Goal: Transaction & Acquisition: Purchase product/service

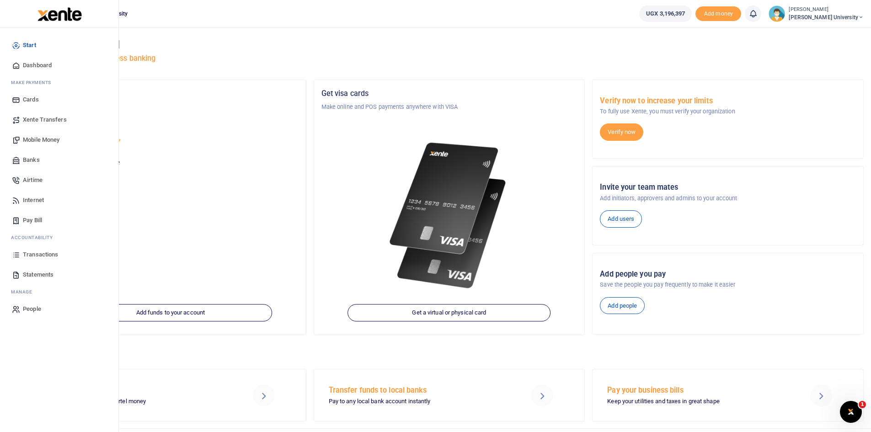
click at [35, 144] on span "Mobile Money" at bounding box center [41, 139] width 37 height 9
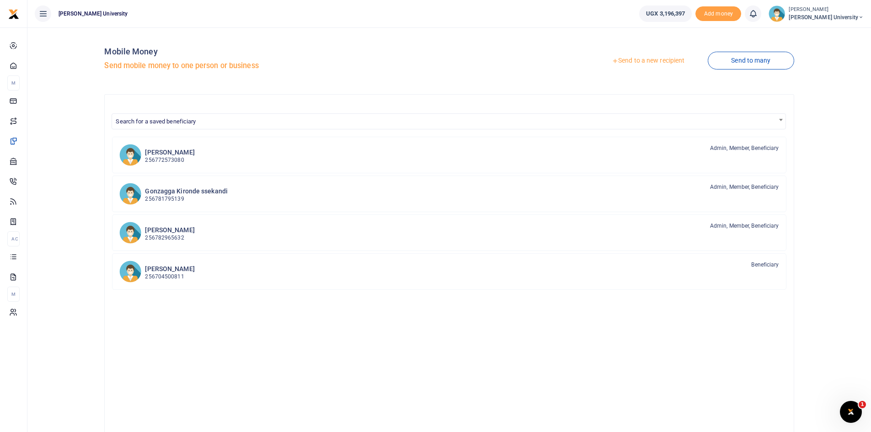
click at [637, 61] on link "Send to a new recipient" at bounding box center [648, 61] width 119 height 16
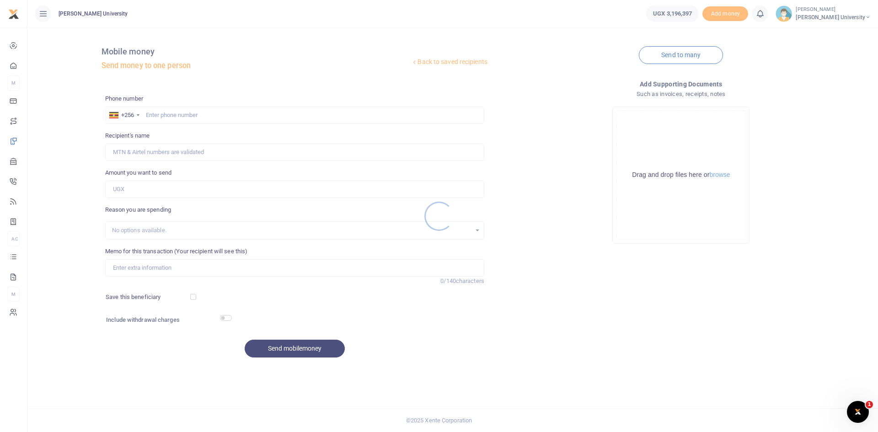
click at [156, 113] on div at bounding box center [439, 216] width 878 height 432
click at [152, 116] on div at bounding box center [439, 216] width 878 height 432
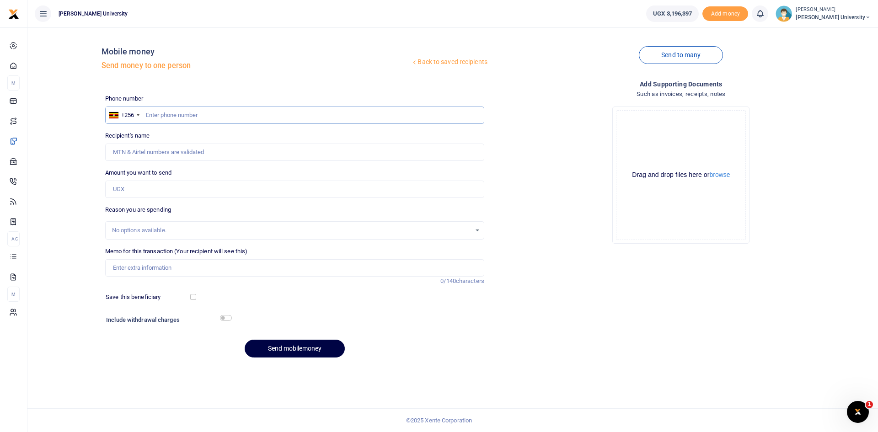
click at [155, 114] on input "text" at bounding box center [294, 115] width 379 height 17
type input "0705593113"
click at [116, 190] on input "Amount you want to send" at bounding box center [294, 189] width 379 height 17
click at [191, 114] on input "0705593113" at bounding box center [294, 115] width 379 height 17
type input "[PERSON_NAME]"
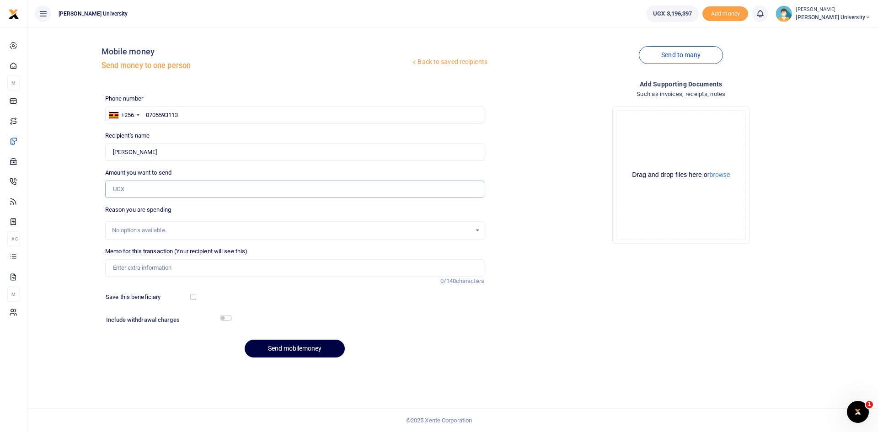
click at [123, 189] on input "Amount you want to send" at bounding box center [294, 189] width 379 height 17
type input "T"
type input "250,000"
click at [123, 266] on input "Memo for this transaction (Your recipient will see this)" at bounding box center [294, 267] width 379 height 17
type input "Transport and meals facilitation for clinicals QA monitoring"
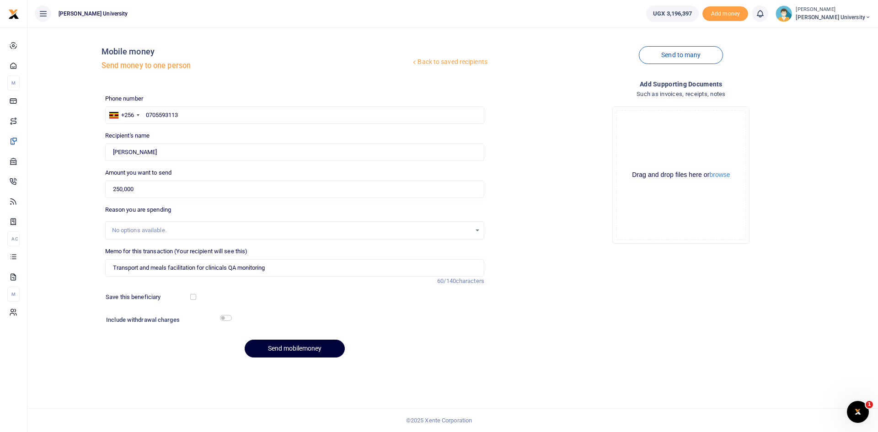
click at [296, 348] on button "Send mobilemoney" at bounding box center [295, 349] width 100 height 18
click at [160, 117] on input "text" at bounding box center [294, 115] width 379 height 17
type input "0772571444"
type input "Annabella Habinka Dorothy Basaza"
type input "0772571"
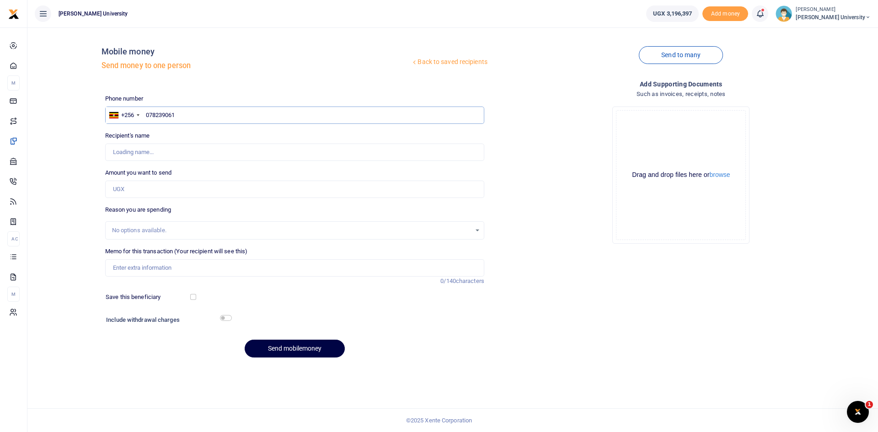
type input "0782390613"
type input "Herbert Tumusiime"
type input "0782390613"
click at [118, 187] on input "Amount you want to send" at bounding box center [294, 189] width 379 height 17
type input "100,000"
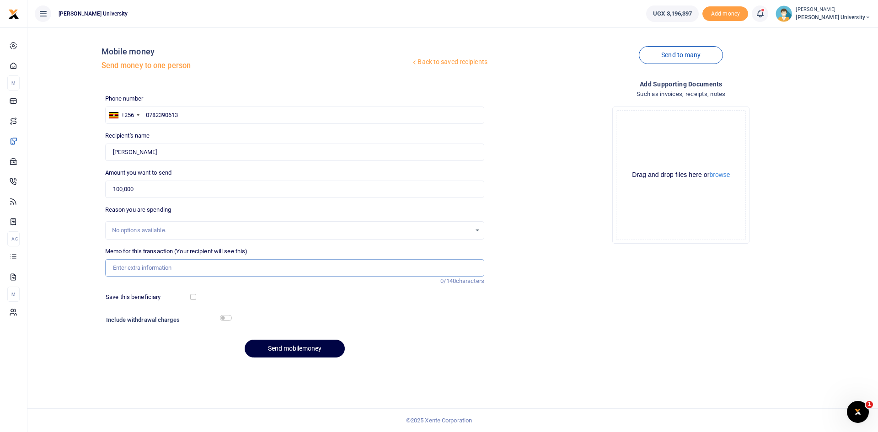
click at [121, 271] on input "Memo for this transaction (Your recipient will see this)" at bounding box center [294, 267] width 379 height 17
click at [140, 266] on input "Transport facilitation during process of UMDPC" at bounding box center [294, 267] width 379 height 17
click at [281, 267] on input "Transport and Safari day facilitation during process of UMDPC" at bounding box center [294, 267] width 379 height 17
type input "Transport and Safari day facilitation during process of UMDPC KCU wellness clin…"
click at [301, 350] on button "Send mobilemoney" at bounding box center [295, 349] width 100 height 18
